Goal: Task Accomplishment & Management: Complete application form

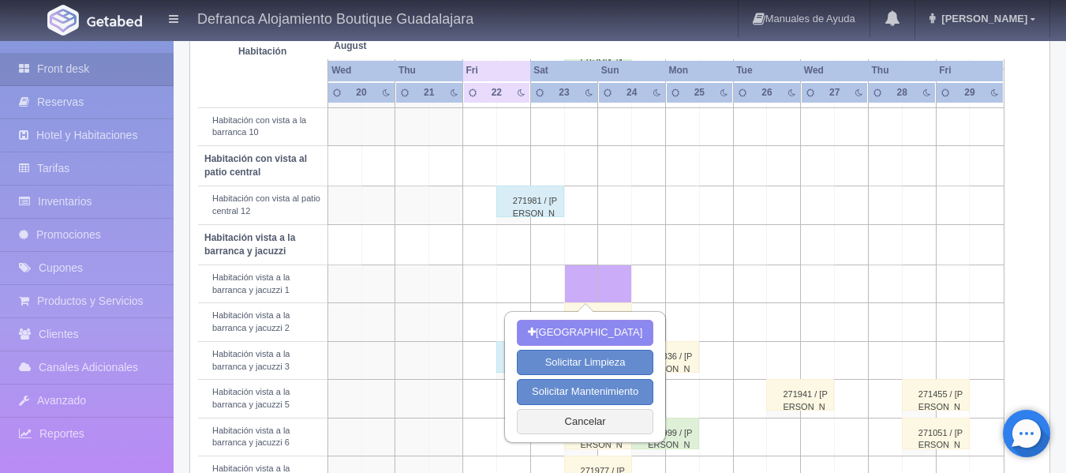
scroll to position [474, 0]
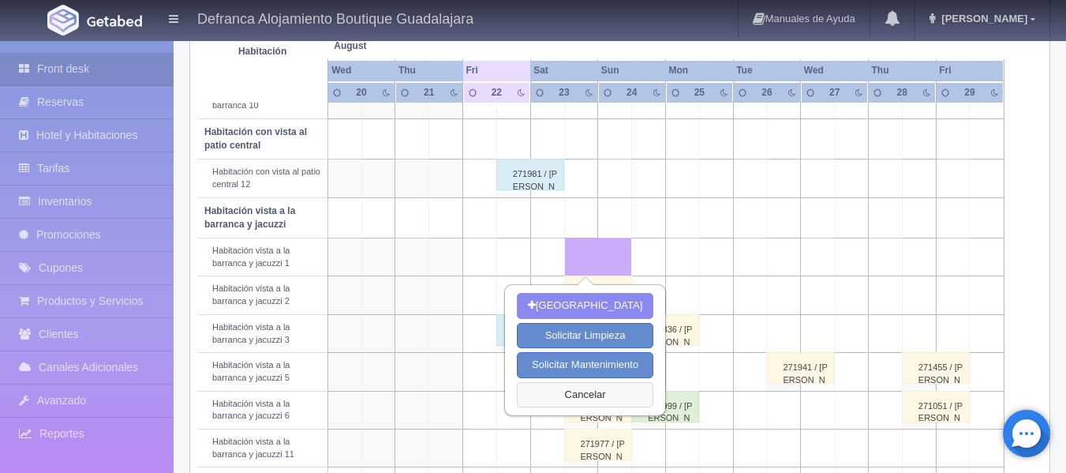
click at [582, 395] on button "Cancelar" at bounding box center [585, 395] width 137 height 26
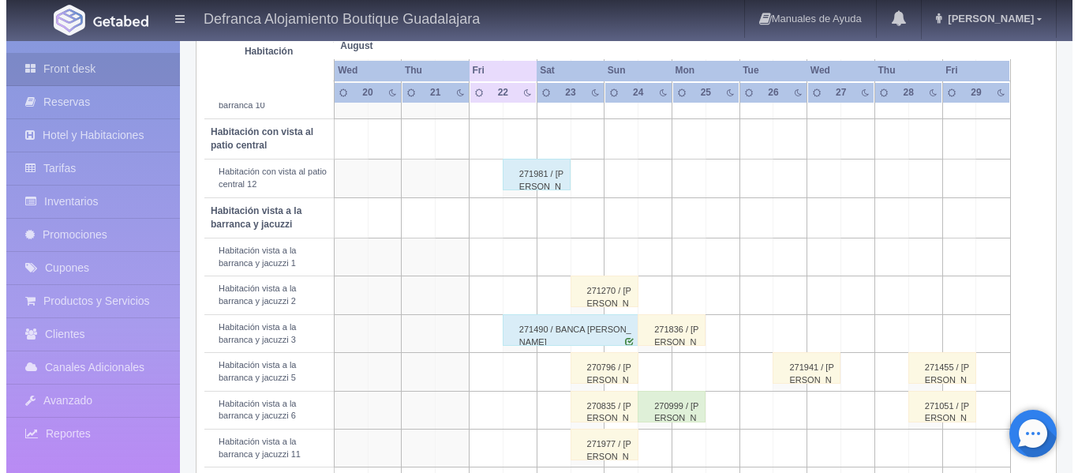
scroll to position [552, 0]
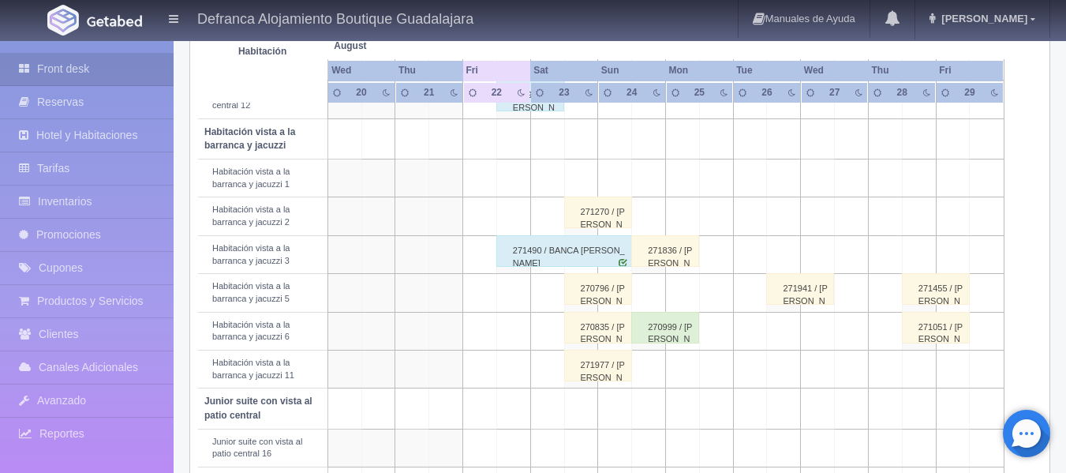
click at [586, 179] on td at bounding box center [581, 178] width 34 height 38
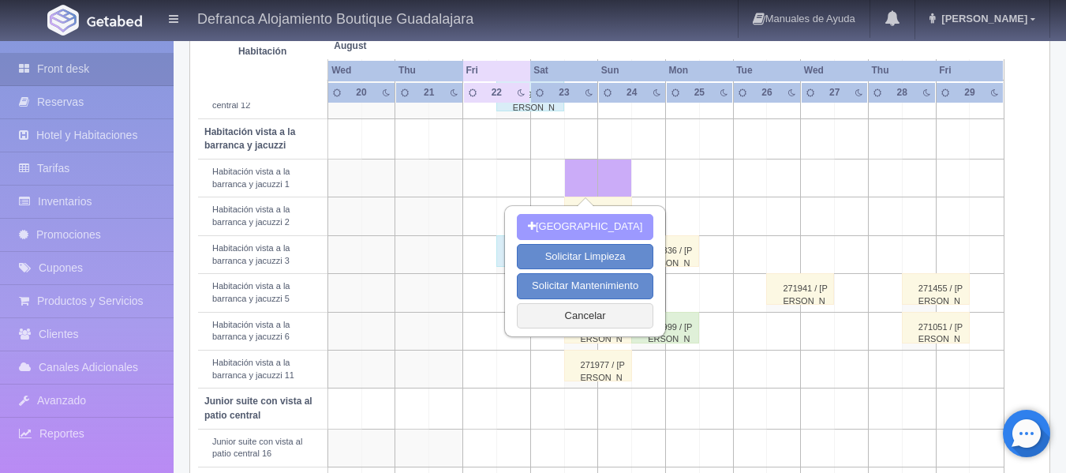
click at [586, 225] on button "[GEOGRAPHIC_DATA]" at bounding box center [585, 227] width 137 height 26
type input "23-08-2025"
type input "24-08-2025"
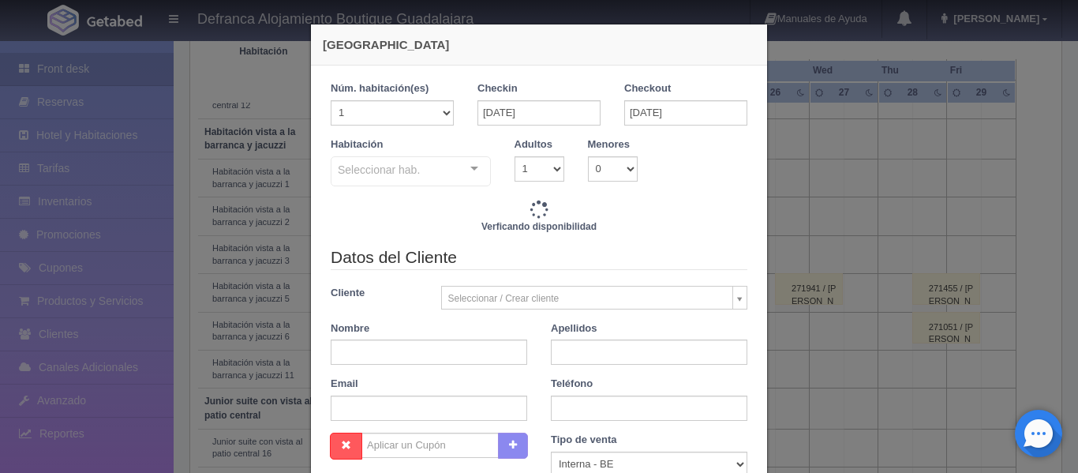
checkbox input "false"
type input "8395.00"
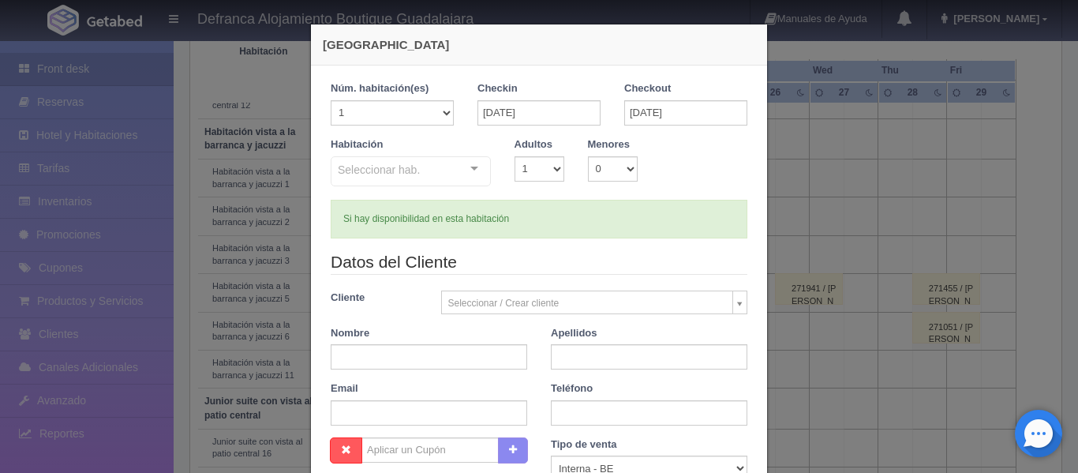
checkbox input "false"
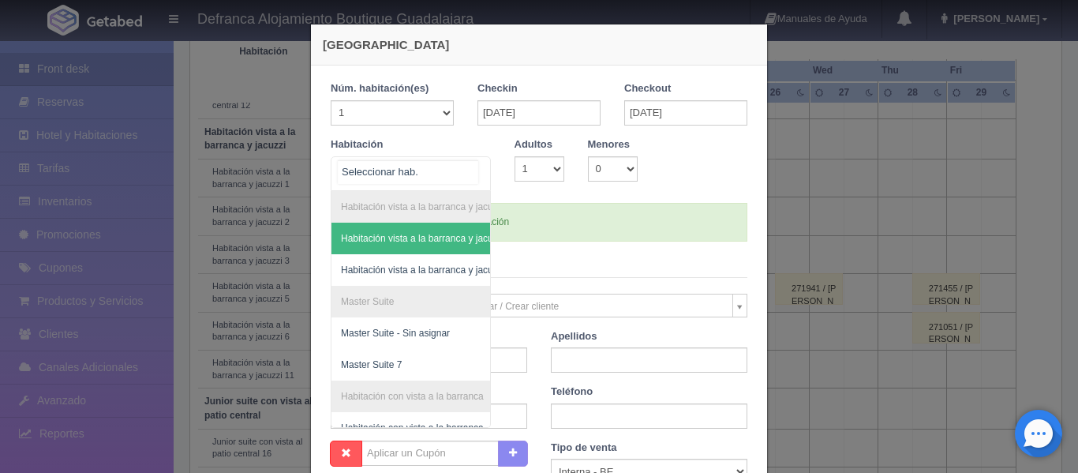
click at [470, 167] on div "Habitación vista a la barranca y jacuzzi Habitación vista a la barranca y jacuz…" at bounding box center [411, 173] width 160 height 35
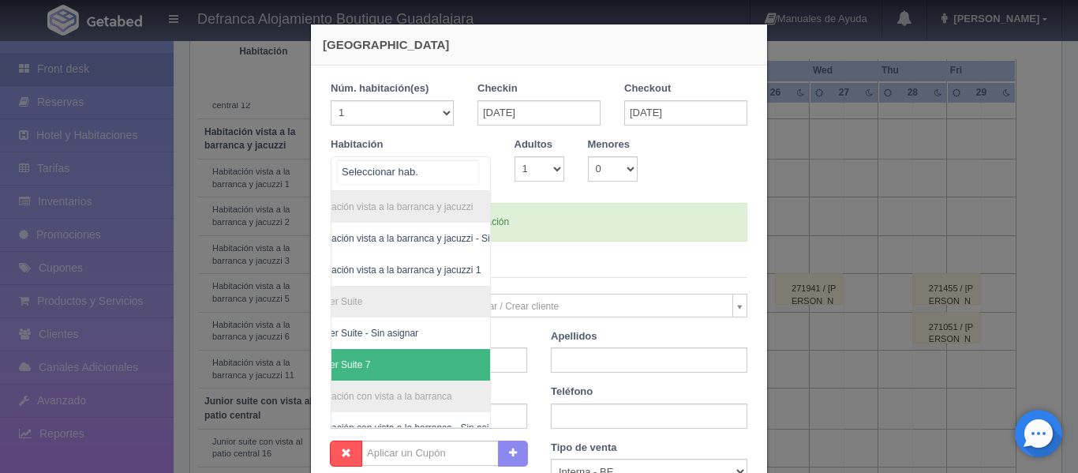
scroll to position [0, 92]
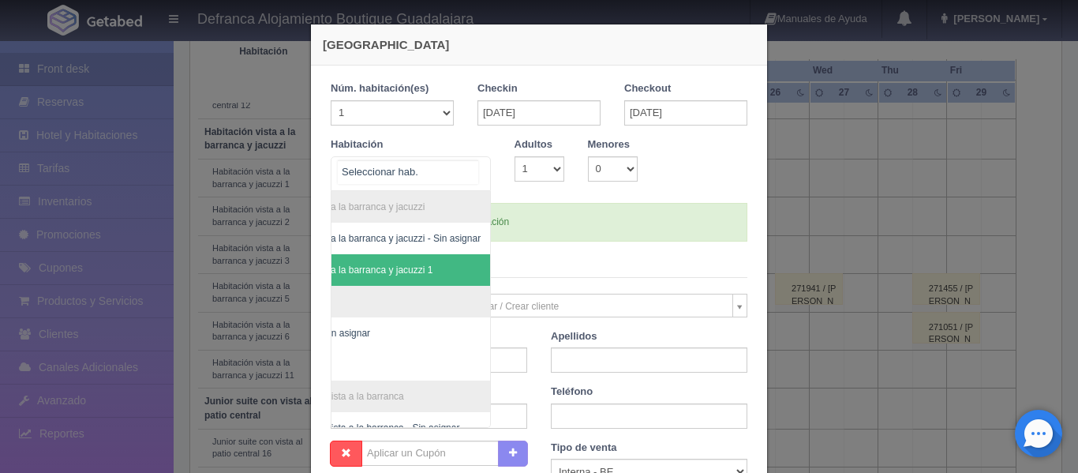
click at [421, 270] on span "Habitación vista a la barranca y jacuzzi 1" at bounding box center [371, 270] width 238 height 32
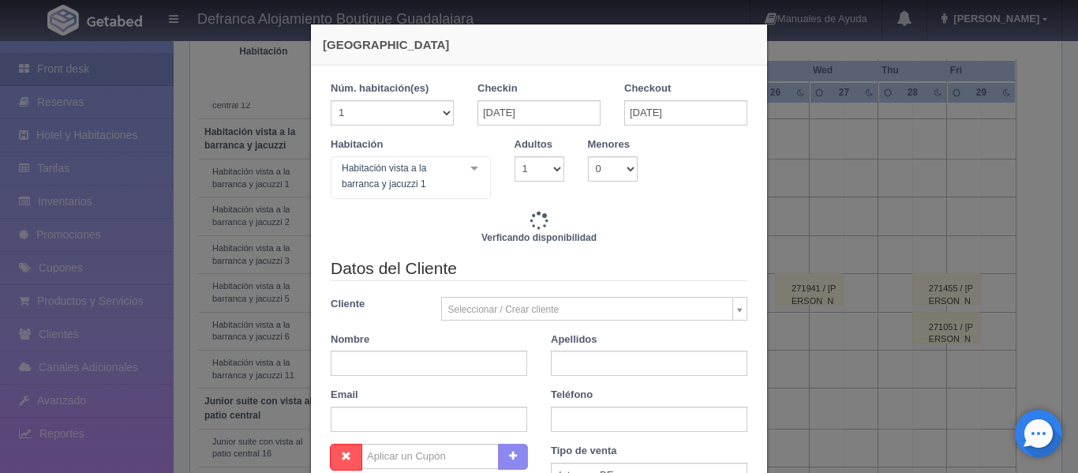
checkbox input "false"
type input "8395.00"
checkbox input "false"
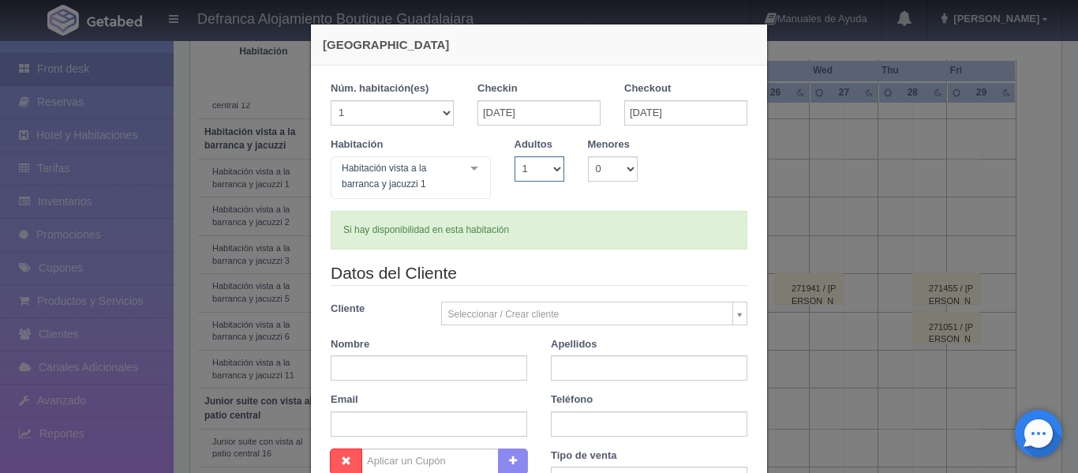
click at [552, 165] on select "1 2 3 4 5 6 7 8 9 10" at bounding box center [540, 168] width 50 height 25
select select "2"
click at [515, 156] on select "1 2 3 4 5 6 7 8 9 10" at bounding box center [540, 168] width 50 height 25
checkbox input "false"
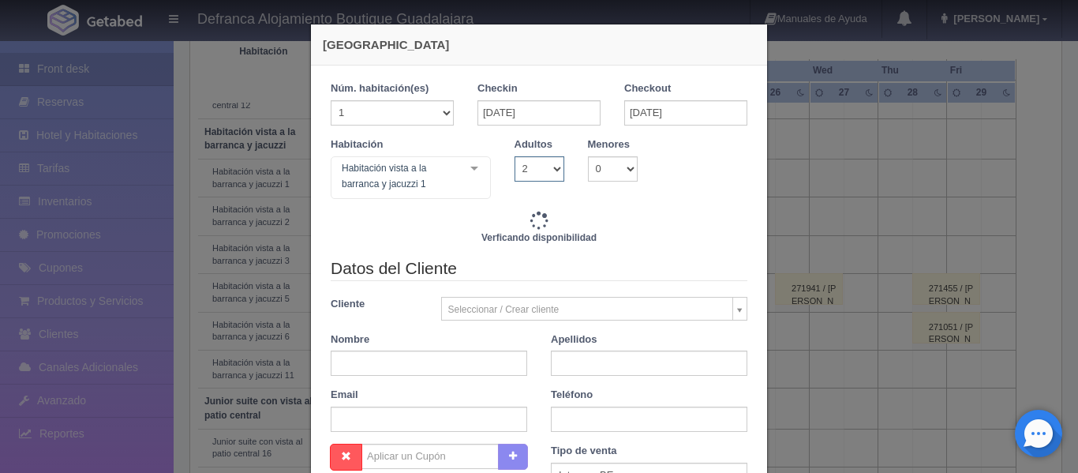
type input "8395.00"
checkbox input "false"
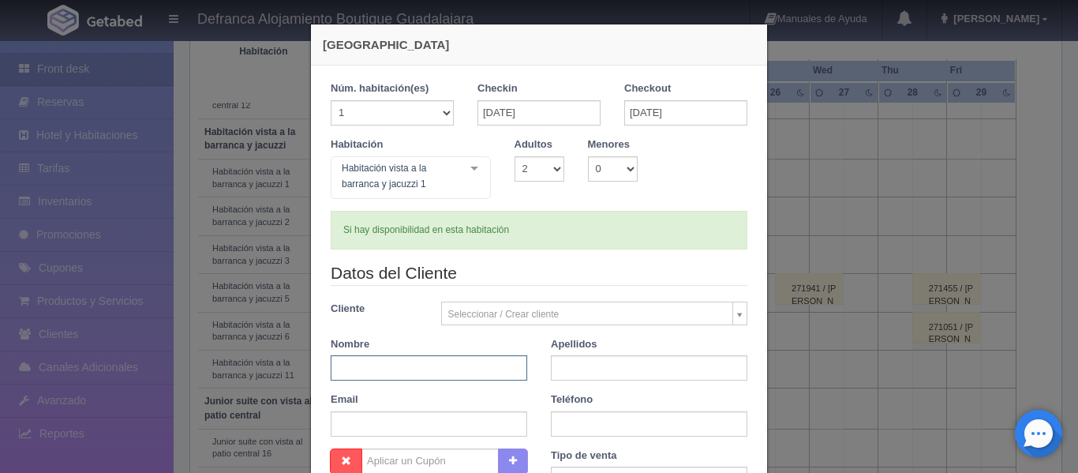
click at [399, 369] on input "text" at bounding box center [429, 367] width 197 height 25
type input "DR. OSCAR"
type input "GONZZÁLEZ BURGOS"
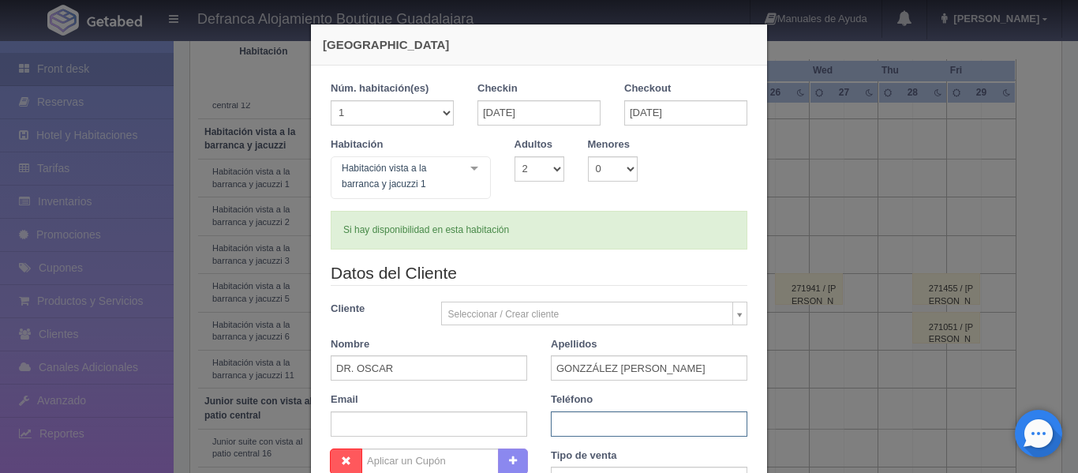
click at [605, 422] on input "text" at bounding box center [649, 423] width 197 height 25
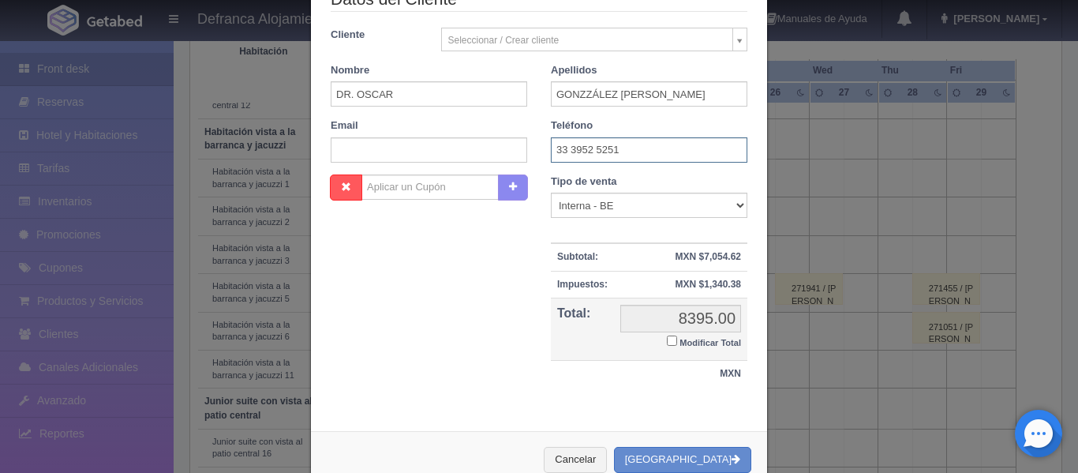
scroll to position [314, 0]
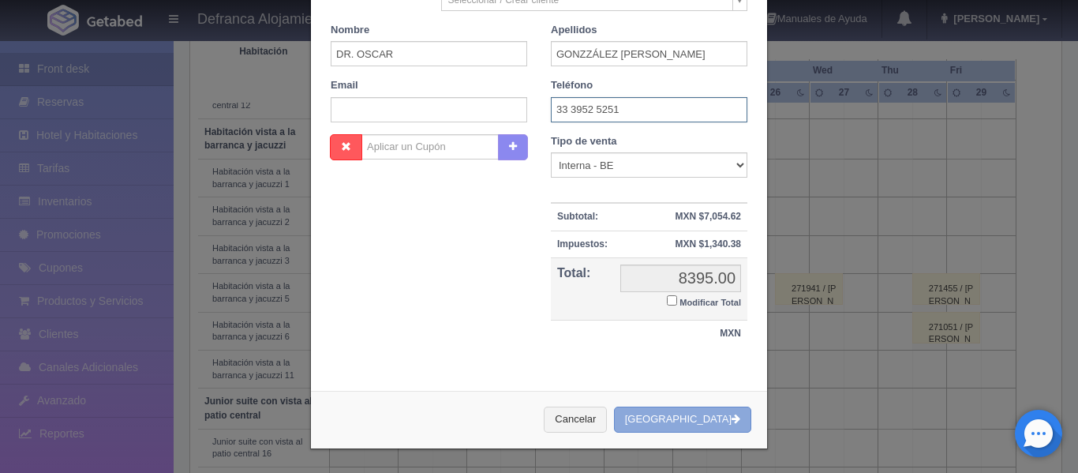
type input "33 3952 5251"
click at [687, 420] on button "[GEOGRAPHIC_DATA]" at bounding box center [682, 419] width 137 height 26
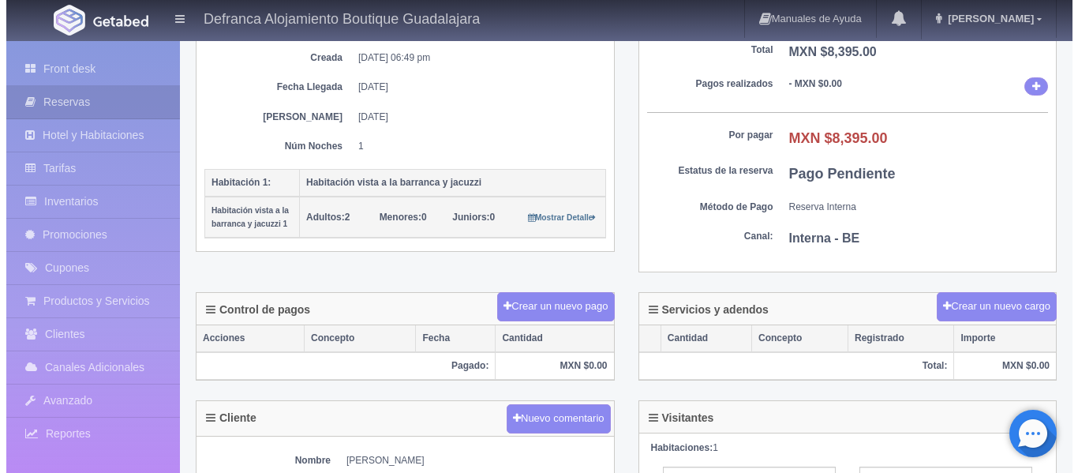
scroll to position [237, 0]
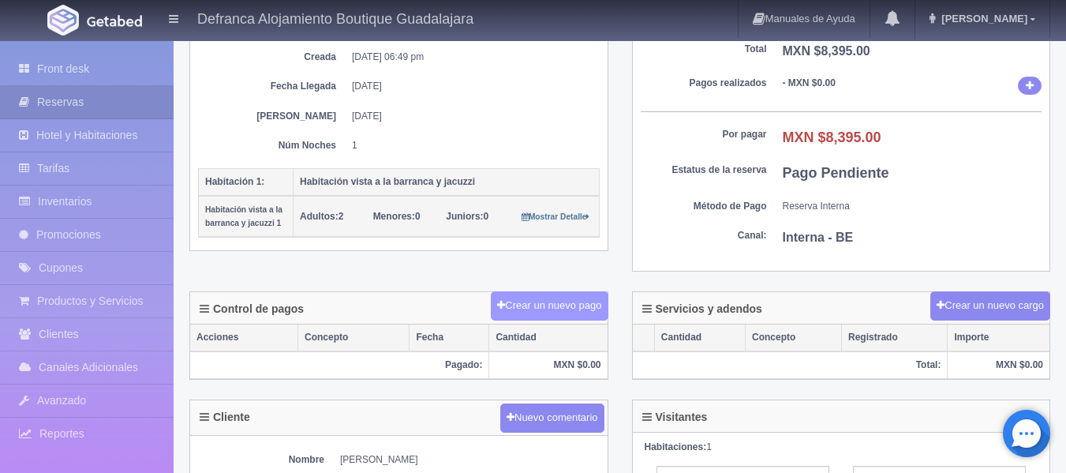
click at [511, 305] on button "Crear un nuevo pago" at bounding box center [549, 305] width 117 height 29
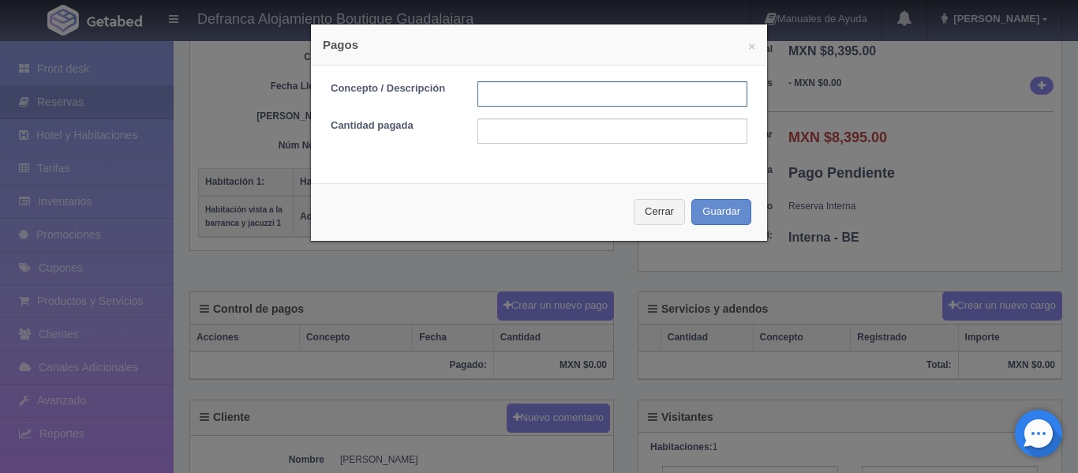
click at [555, 95] on input "text" at bounding box center [612, 93] width 270 height 25
type input "TRANSFERENCIA"
click at [550, 129] on input "text" at bounding box center [612, 130] width 270 height 25
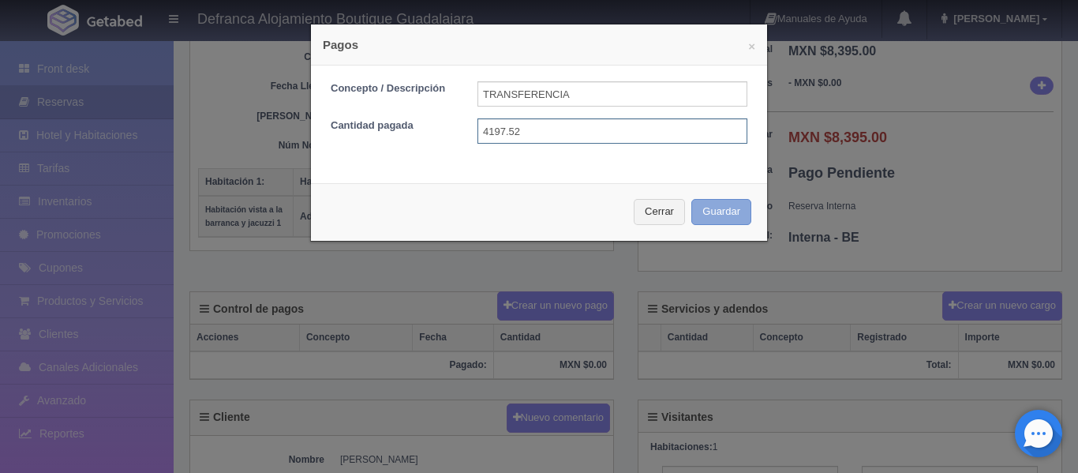
type input "4197.52"
click at [720, 203] on button "Guardar" at bounding box center [721, 212] width 60 height 26
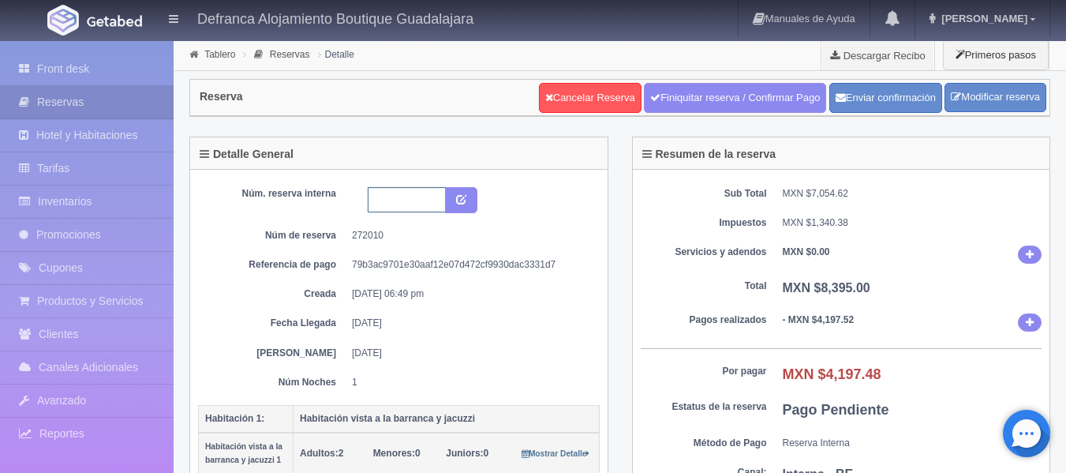
click at [391, 204] on input "text" at bounding box center [407, 199] width 78 height 25
type input "hvbj1 230825-240825"
click at [460, 204] on button "submit" at bounding box center [461, 200] width 32 height 27
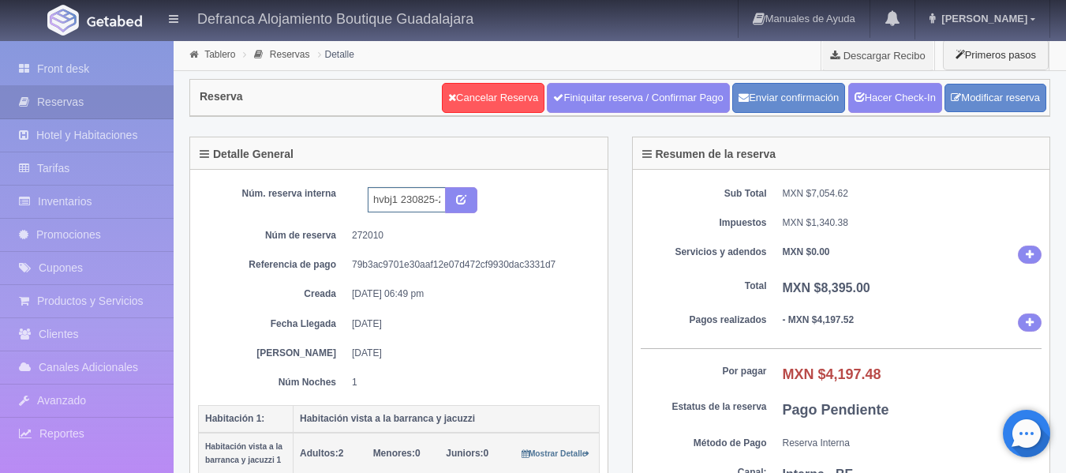
click at [395, 198] on input "hvbj1 230825-240825" at bounding box center [407, 199] width 78 height 25
type input "HVBJ1 230825-240825"
click at [468, 201] on button "submit" at bounding box center [461, 200] width 32 height 27
click at [82, 69] on link "Front desk" at bounding box center [87, 69] width 174 height 32
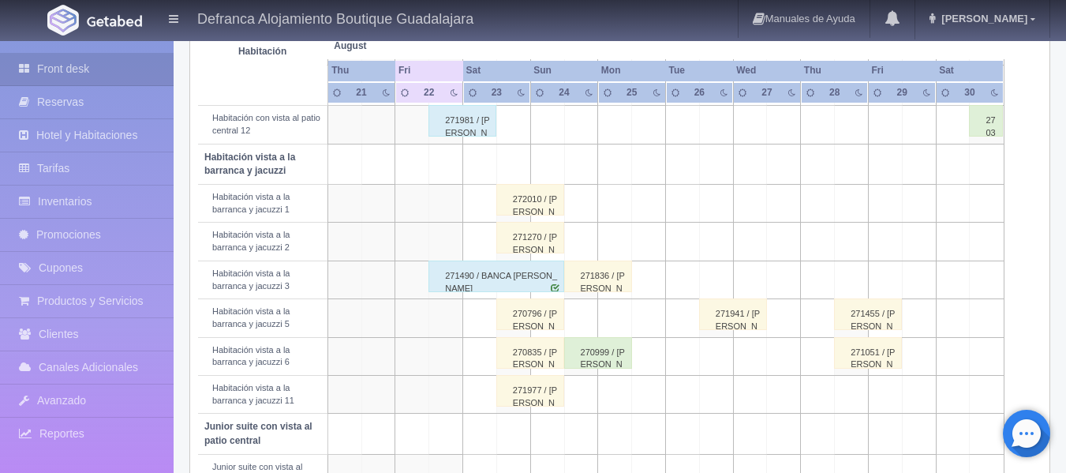
scroll to position [552, 0]
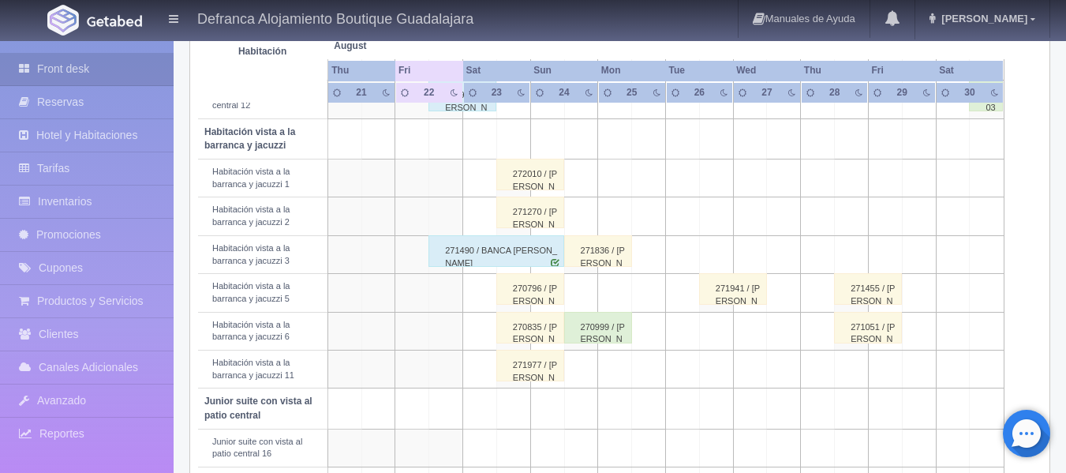
click at [537, 296] on div "270796 / [PERSON_NAME]" at bounding box center [530, 289] width 68 height 32
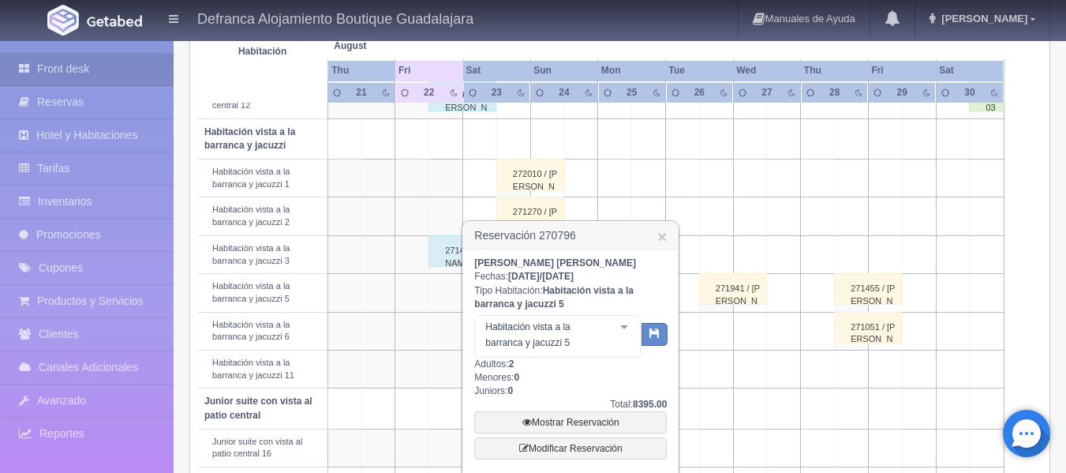
click at [782, 212] on td at bounding box center [784, 216] width 34 height 38
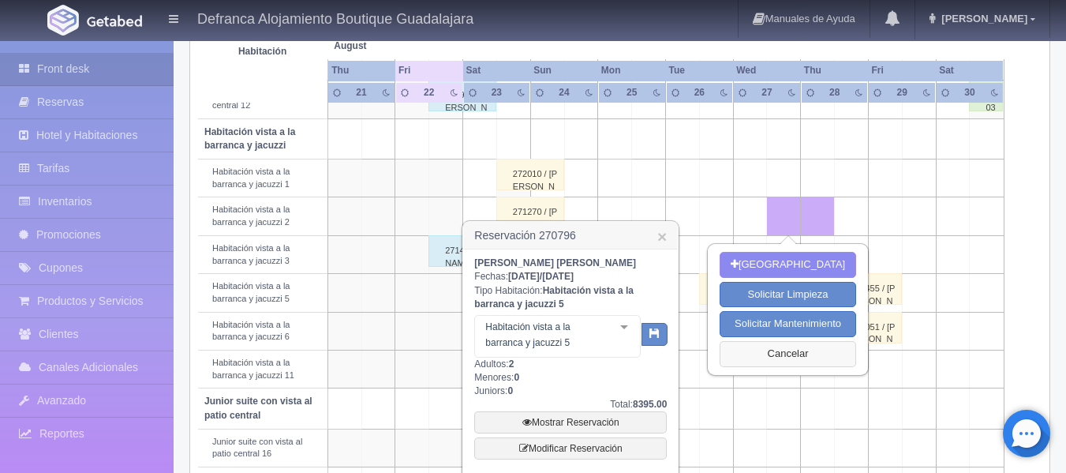
click at [785, 348] on button "Cancelar" at bounding box center [788, 354] width 137 height 26
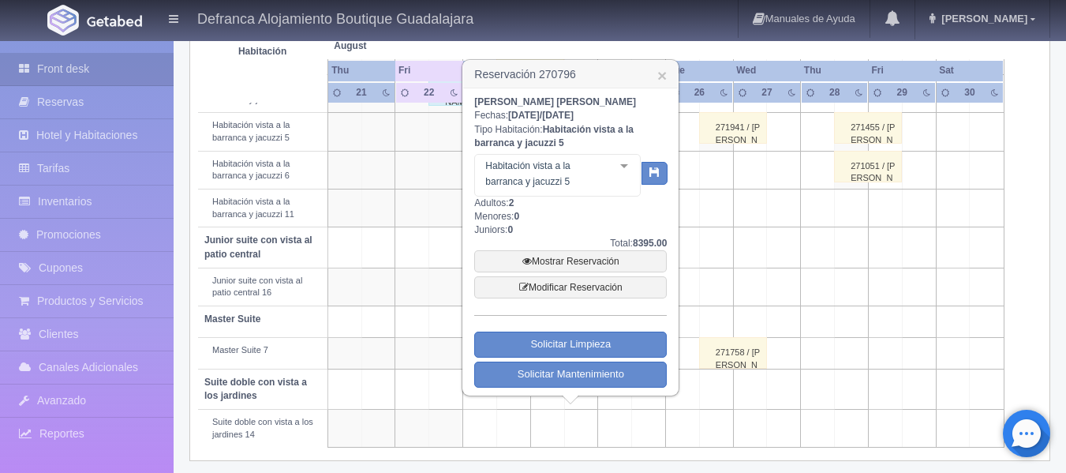
scroll to position [721, 0]
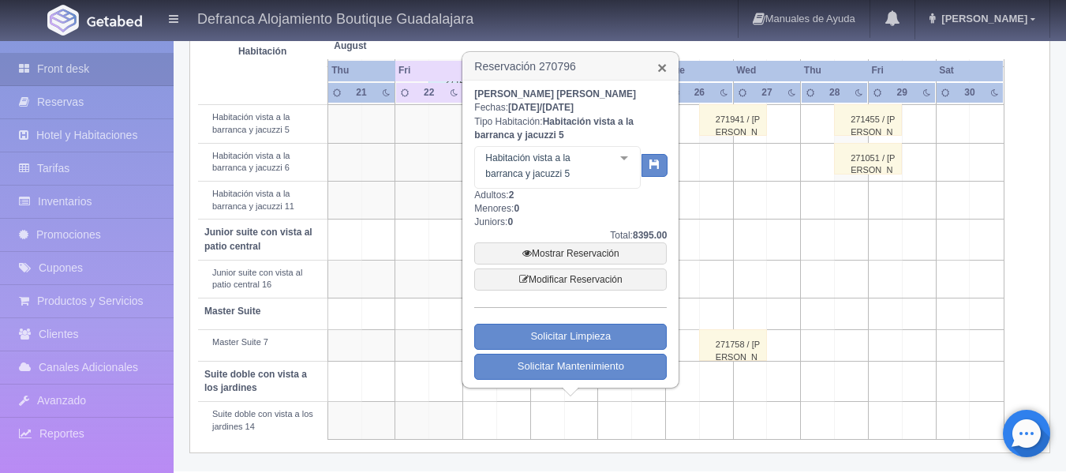
click at [661, 66] on link "×" at bounding box center [661, 67] width 9 height 17
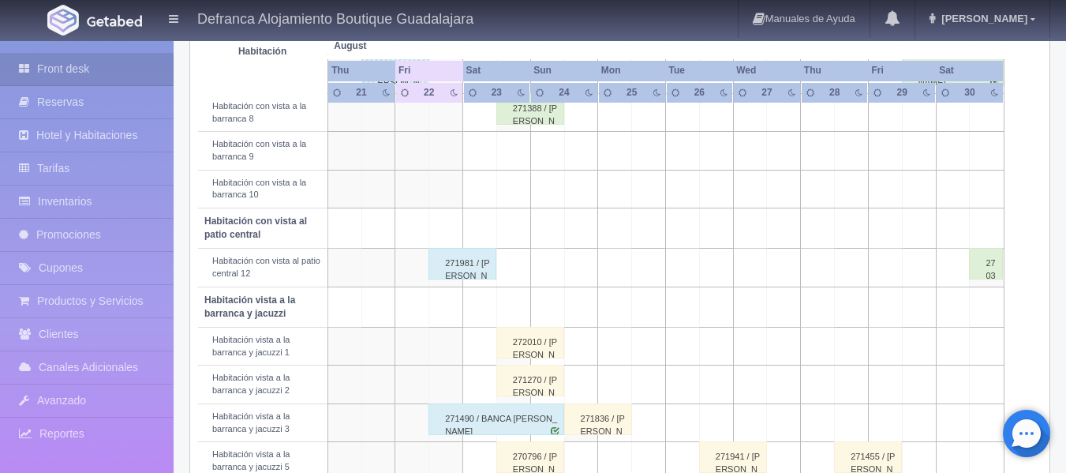
scroll to position [485, 0]
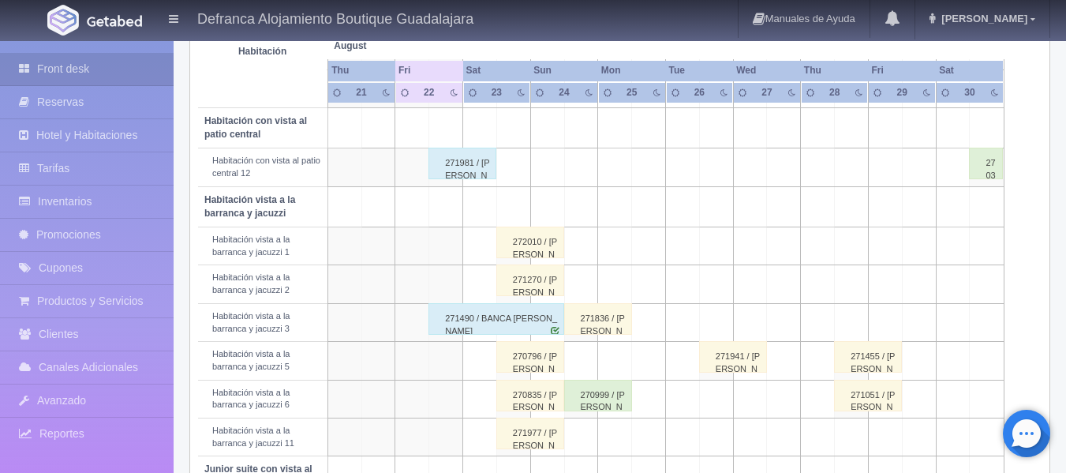
click at [519, 400] on div "270835 / [PERSON_NAME]" at bounding box center [530, 396] width 68 height 32
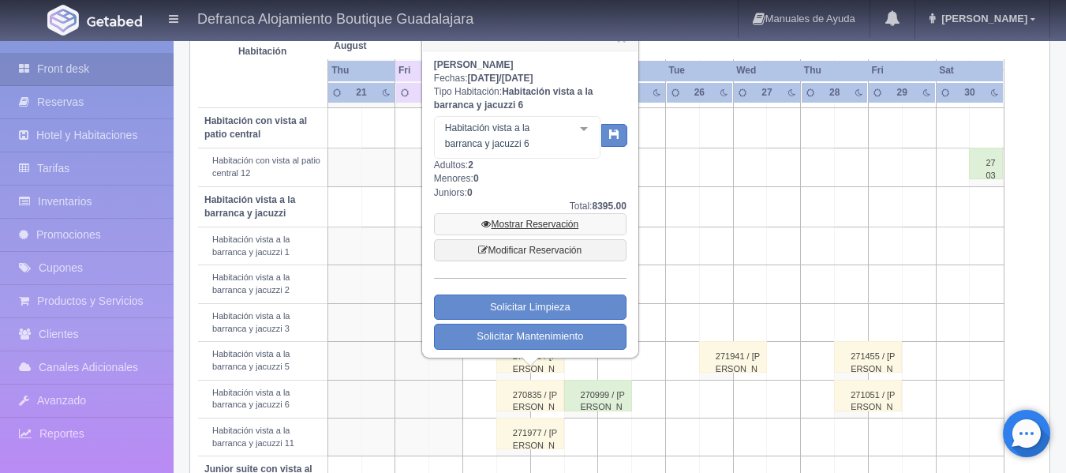
click at [567, 223] on link "Mostrar Reservación" at bounding box center [530, 224] width 193 height 22
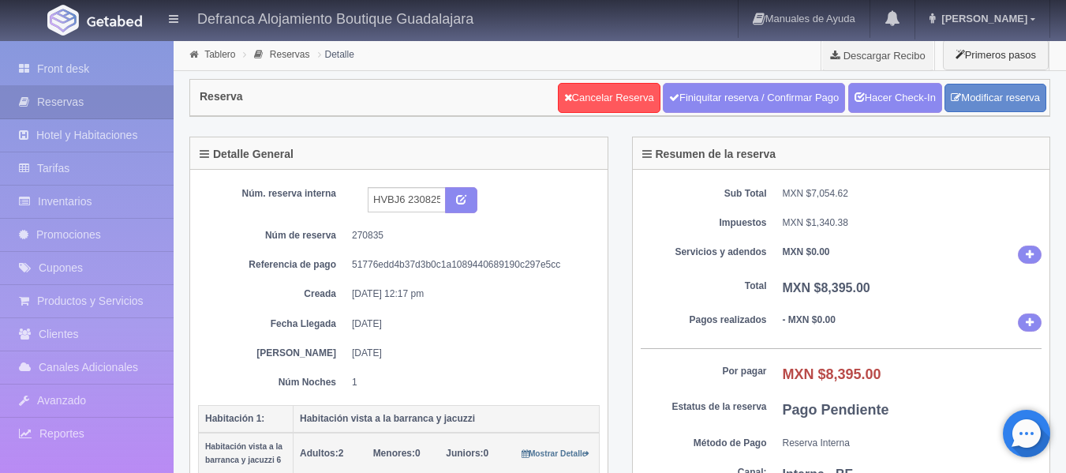
click at [397, 89] on div "Reserva Cancelar Reserva Finiquitar reserva / Confirmar Pago Hacer Check-In Mod…" at bounding box center [619, 98] width 859 height 36
click at [83, 65] on link "Front desk" at bounding box center [87, 69] width 174 height 32
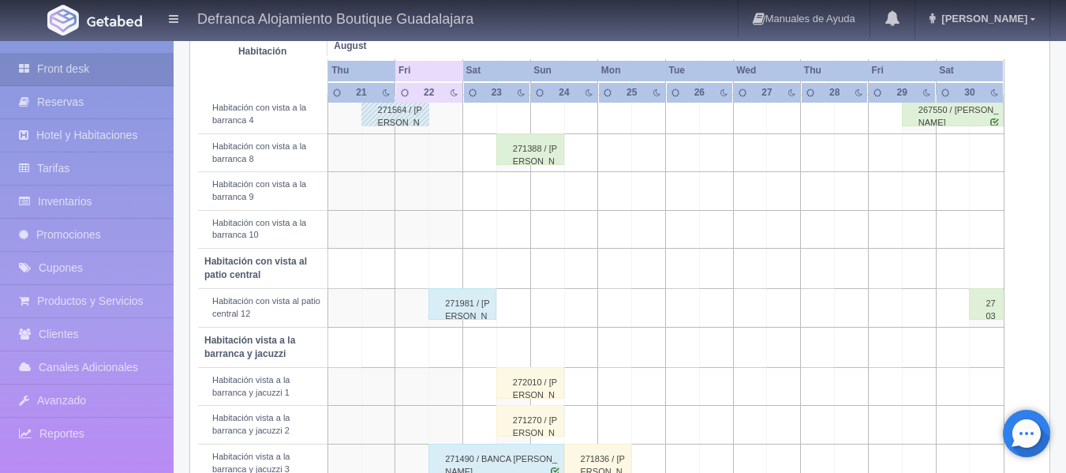
scroll to position [316, 0]
